Goal: Browse casually: Explore the website without a specific task or goal

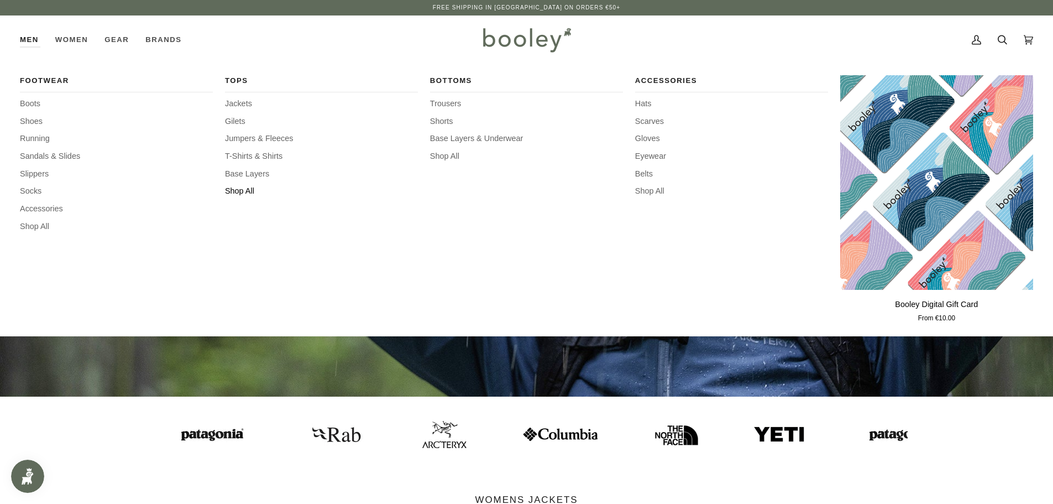
click at [246, 189] on span "Shop All" at bounding box center [321, 191] width 193 height 12
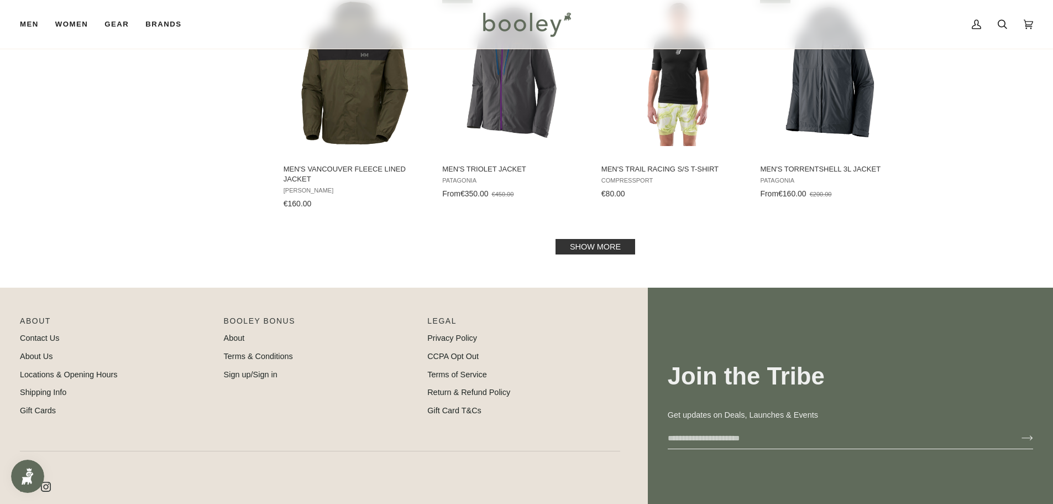
scroll to position [1161, 0]
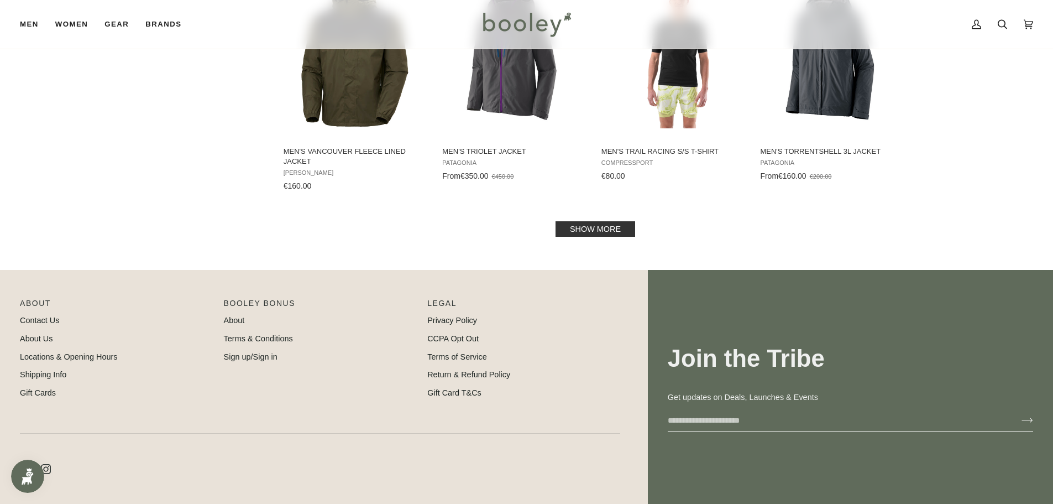
click at [594, 232] on link "Show more" at bounding box center [596, 228] width 80 height 15
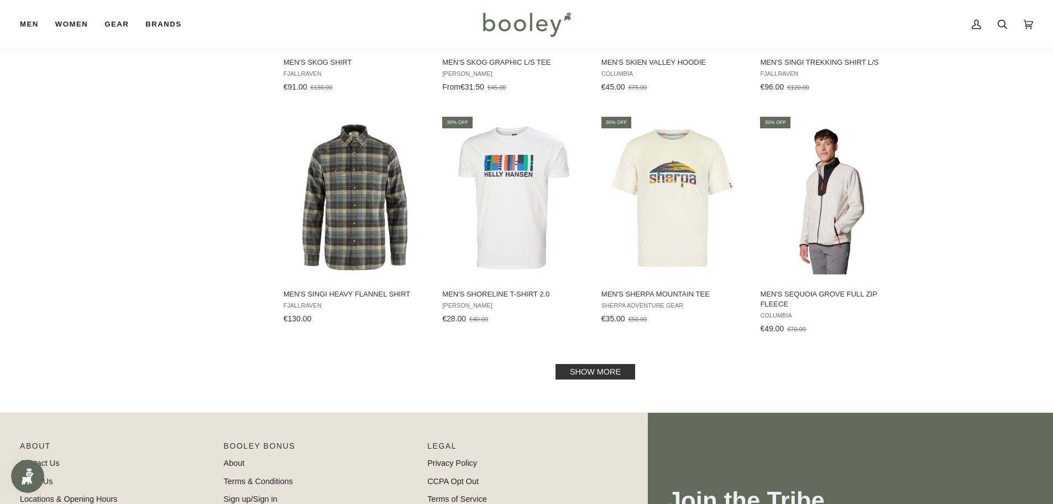
scroll to position [2322, 0]
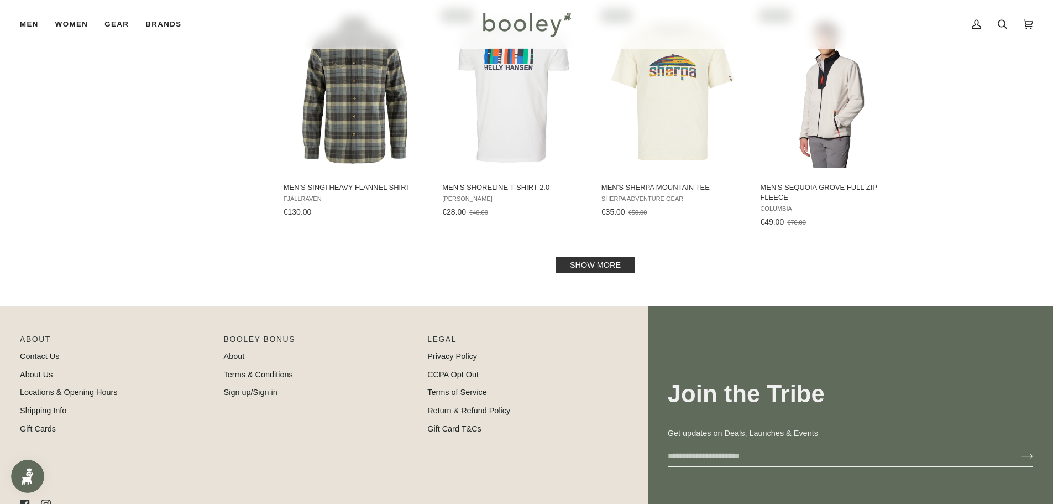
click at [614, 269] on link "Show more" at bounding box center [596, 264] width 80 height 15
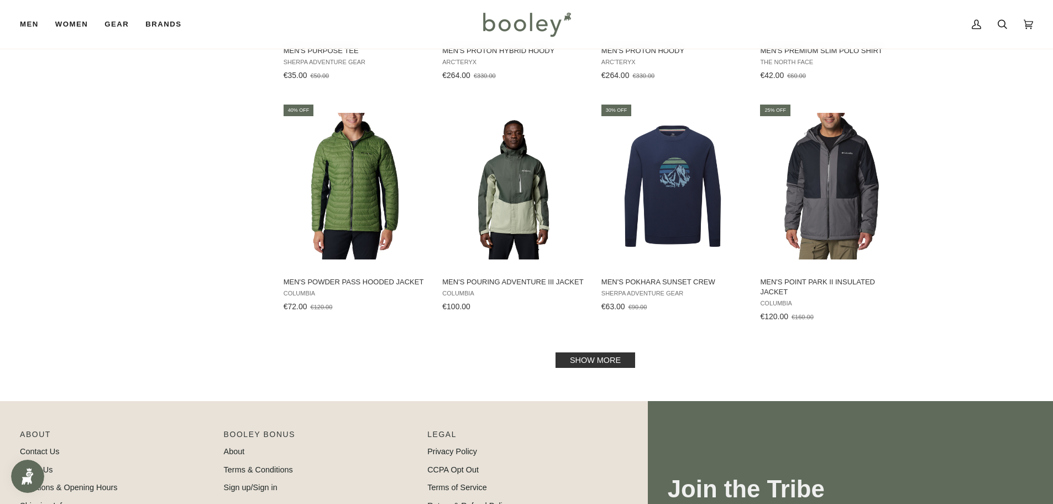
scroll to position [3428, 0]
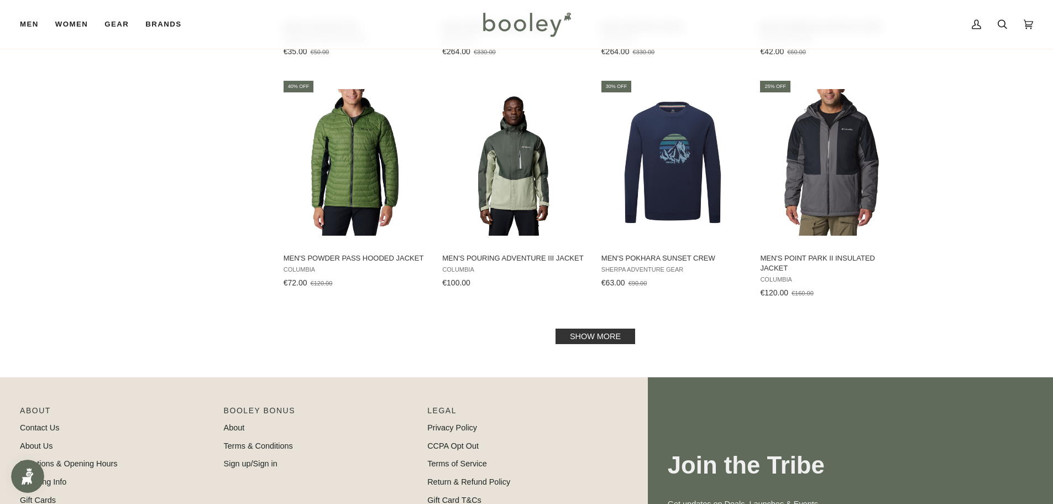
click at [628, 333] on link "Show more" at bounding box center [596, 335] width 80 height 15
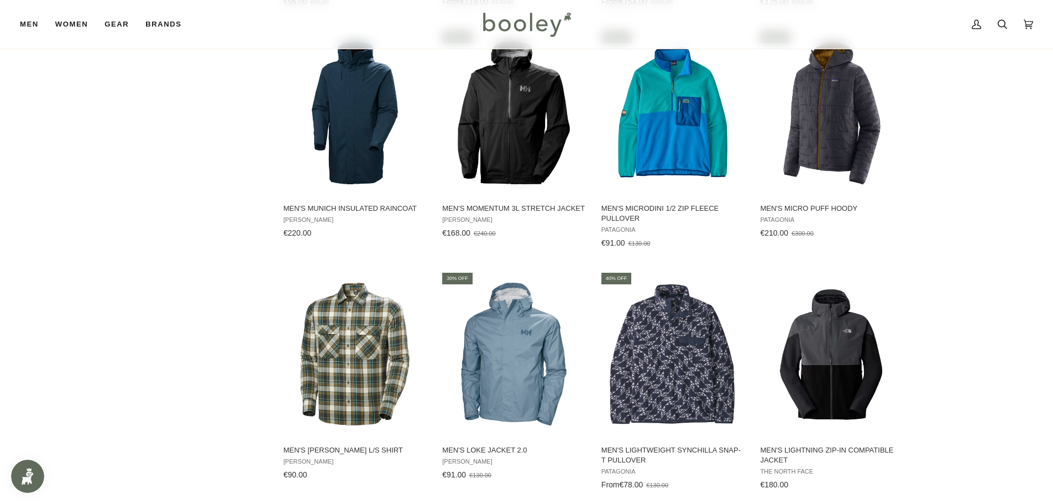
scroll to position [4700, 0]
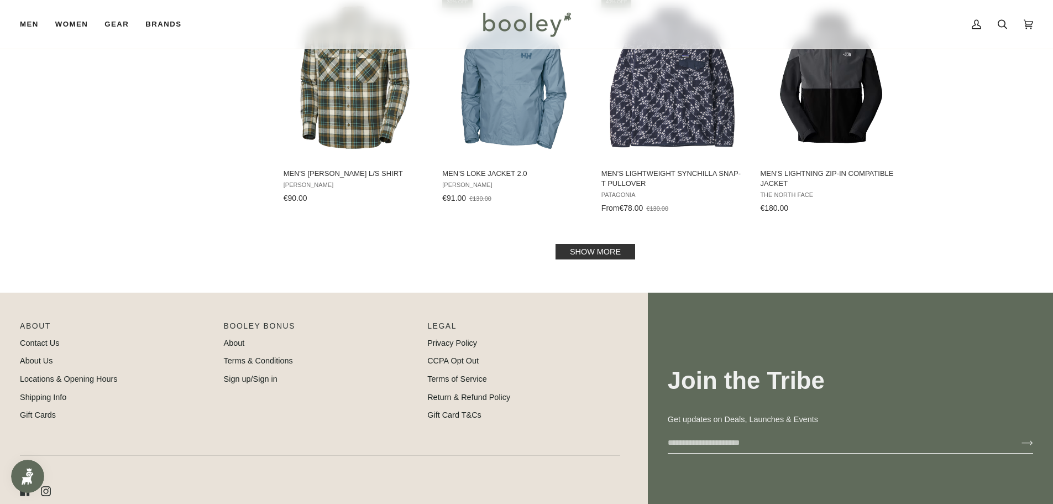
click at [546, 254] on div "Show more" at bounding box center [596, 251] width 624 height 9
click at [579, 250] on link "Show more" at bounding box center [596, 251] width 80 height 15
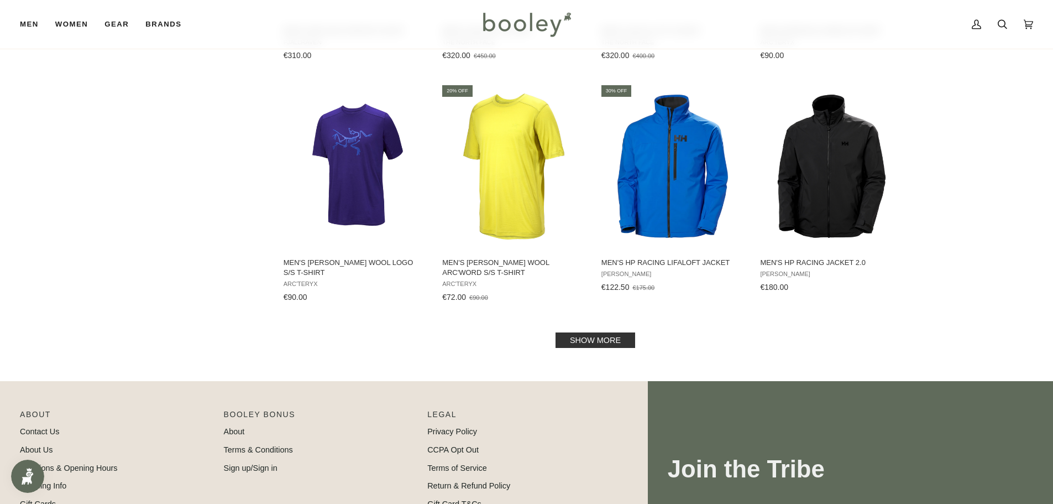
scroll to position [5805, 0]
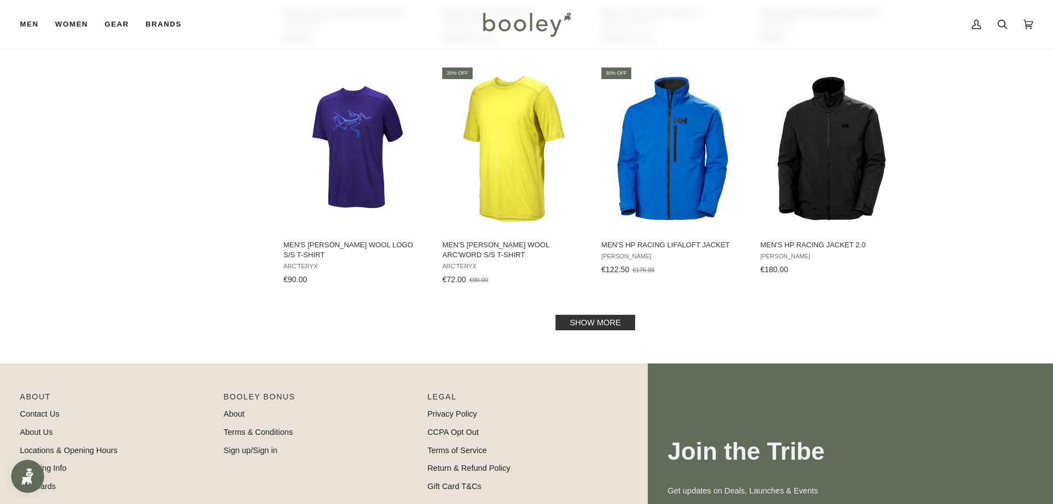
drag, startPoint x: 588, startPoint y: 321, endPoint x: 284, endPoint y: 259, distance: 310.3
click at [589, 321] on link "Show more" at bounding box center [596, 322] width 80 height 15
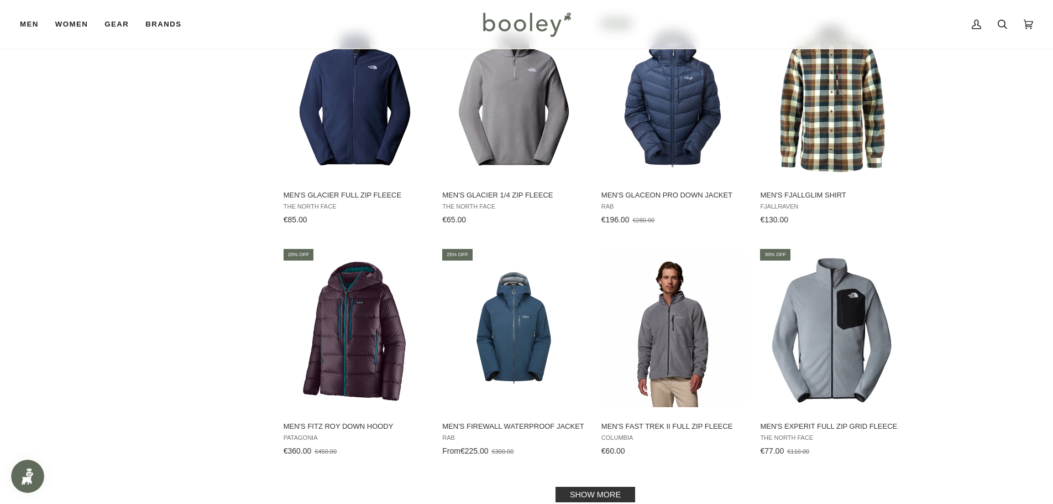
scroll to position [7077, 0]
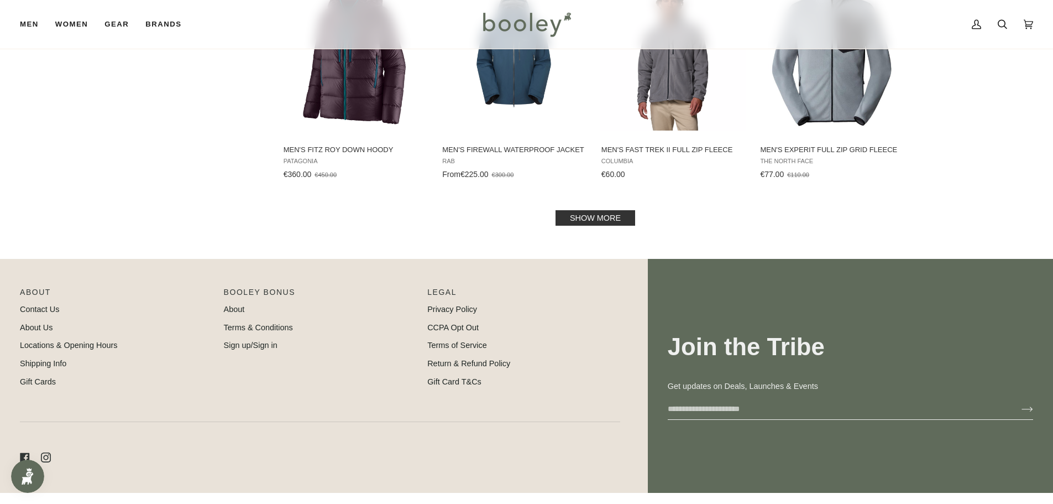
click at [609, 219] on link "Show more" at bounding box center [596, 217] width 80 height 15
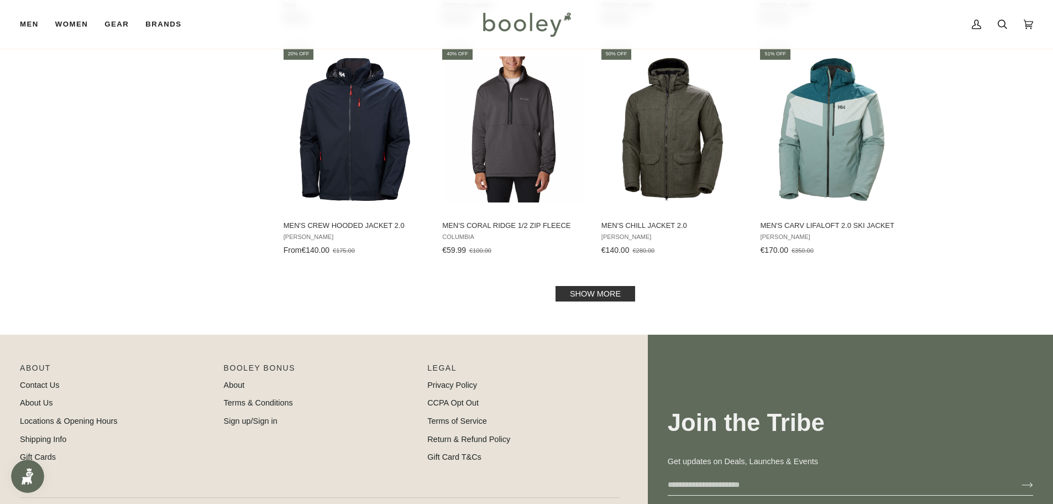
scroll to position [8183, 0]
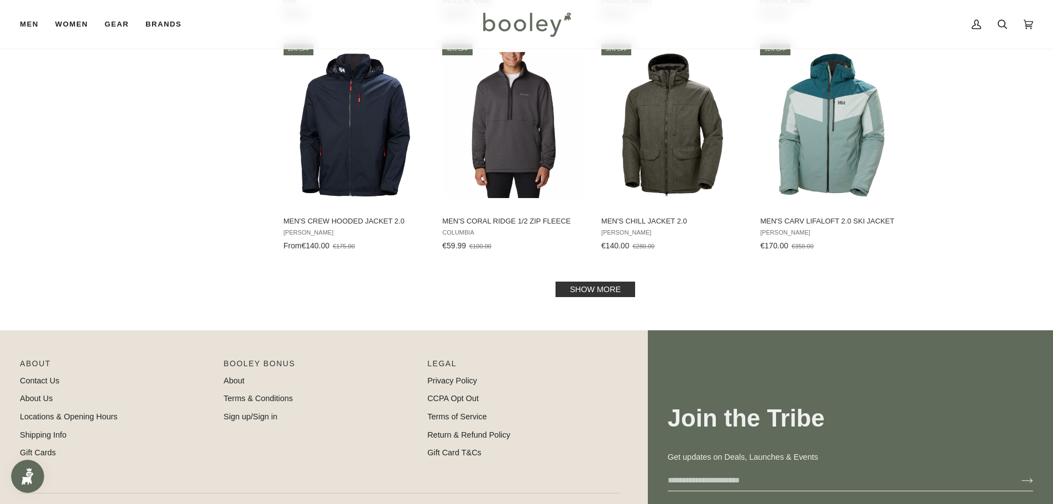
click at [597, 291] on link "Show more" at bounding box center [596, 288] width 80 height 15
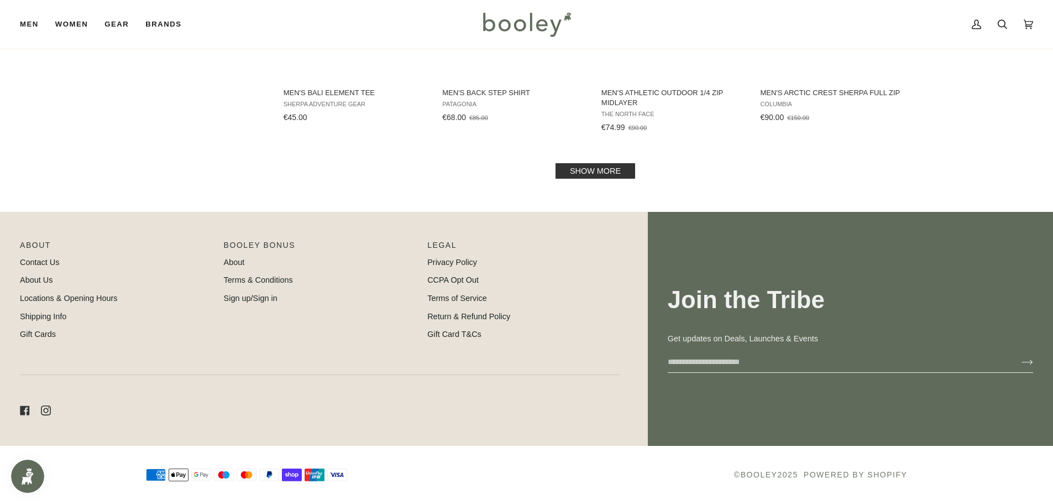
click at [597, 166] on link "Show more" at bounding box center [596, 170] width 80 height 15
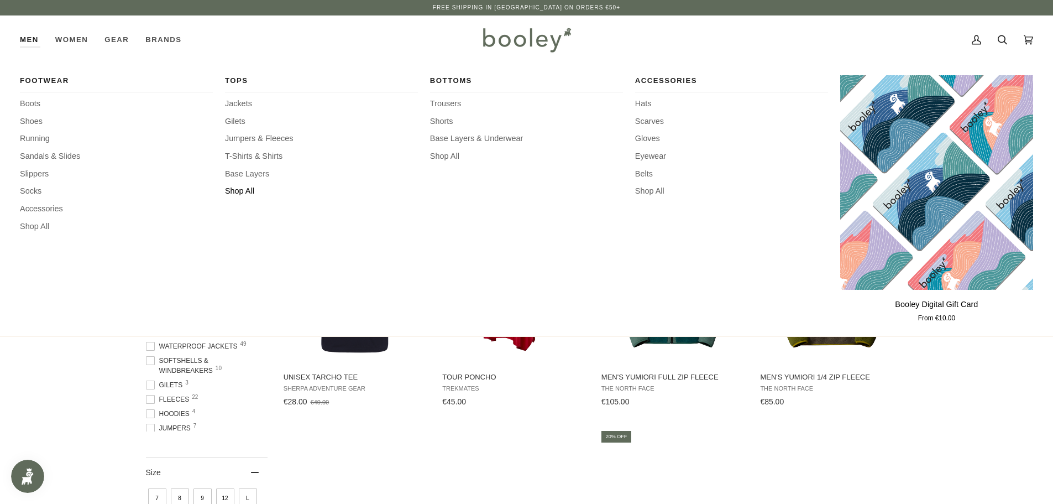
click at [245, 195] on span "Shop All" at bounding box center [321, 191] width 193 height 12
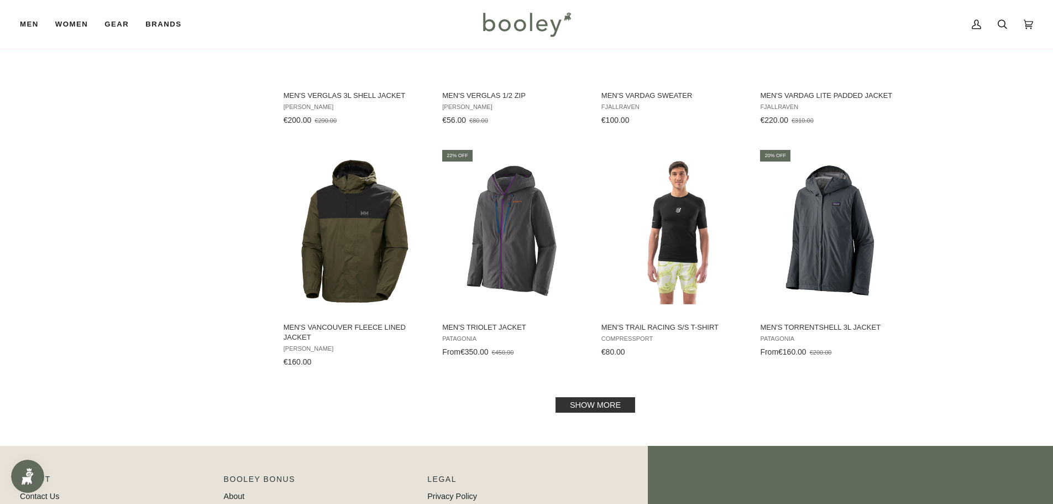
scroll to position [1050, 0]
